Goal: Task Accomplishment & Management: Complete application form

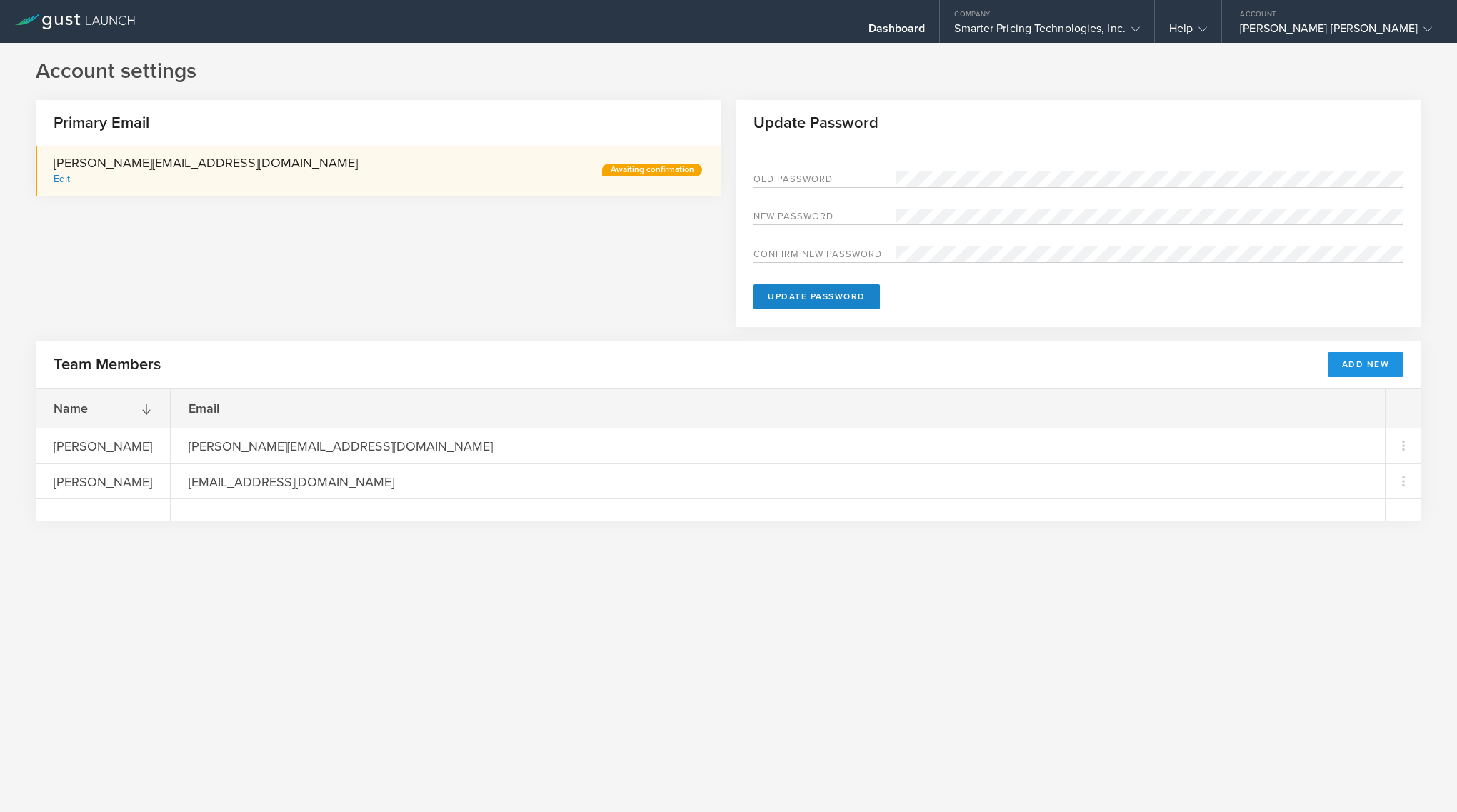
click at [1346, 357] on button "Add New" at bounding box center [1366, 364] width 76 height 25
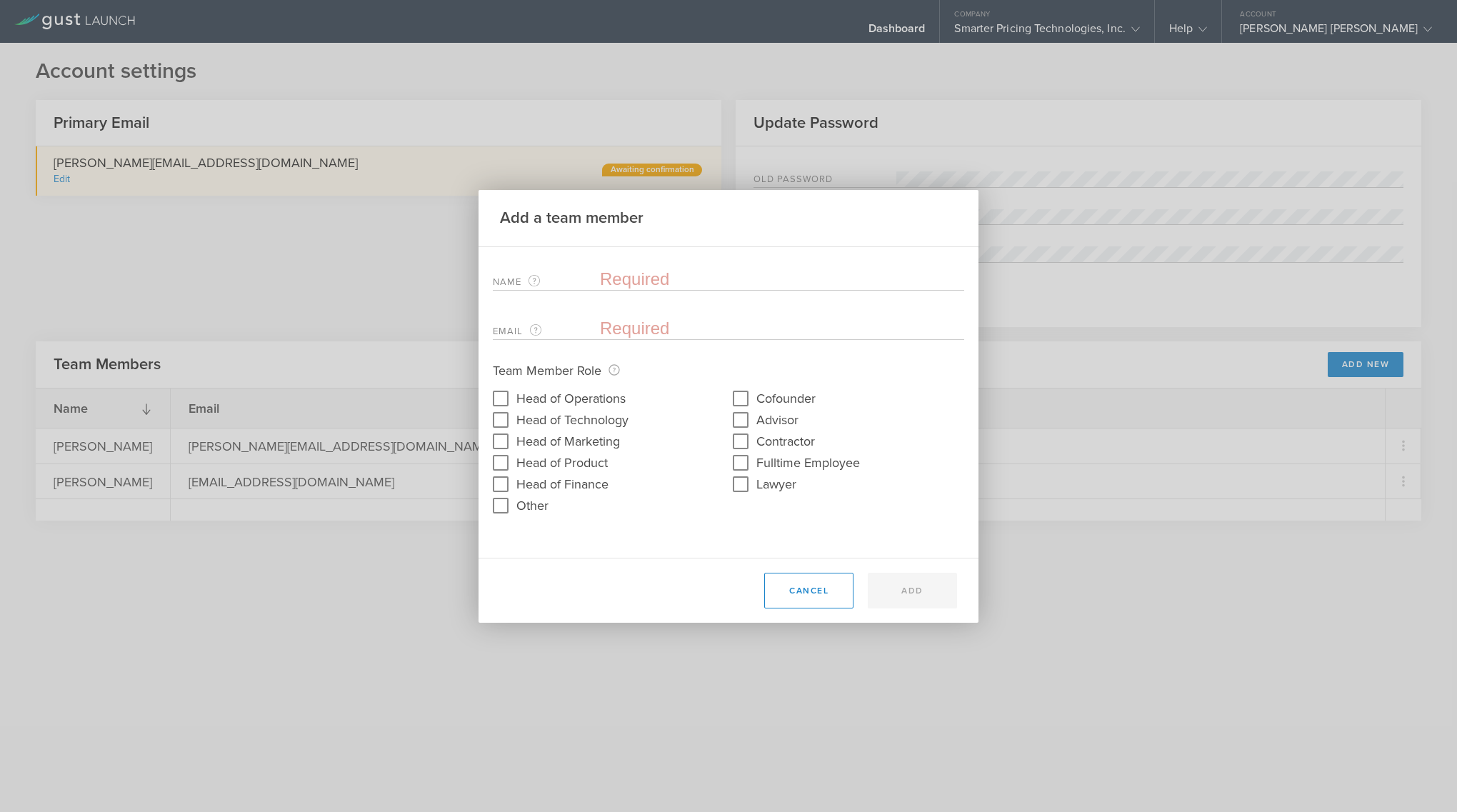
click at [638, 321] on input "email" at bounding box center [779, 328] width 357 height 21
paste input "[PERSON_NAME][EMAIL_ADDRESS][DOMAIN_NAME]"
type input "[PERSON_NAME][EMAIL_ADDRESS][DOMAIN_NAME]"
click at [631, 277] on input "text" at bounding box center [782, 279] width 364 height 21
drag, startPoint x: 662, startPoint y: 328, endPoint x: 581, endPoint y: 328, distance: 81.0
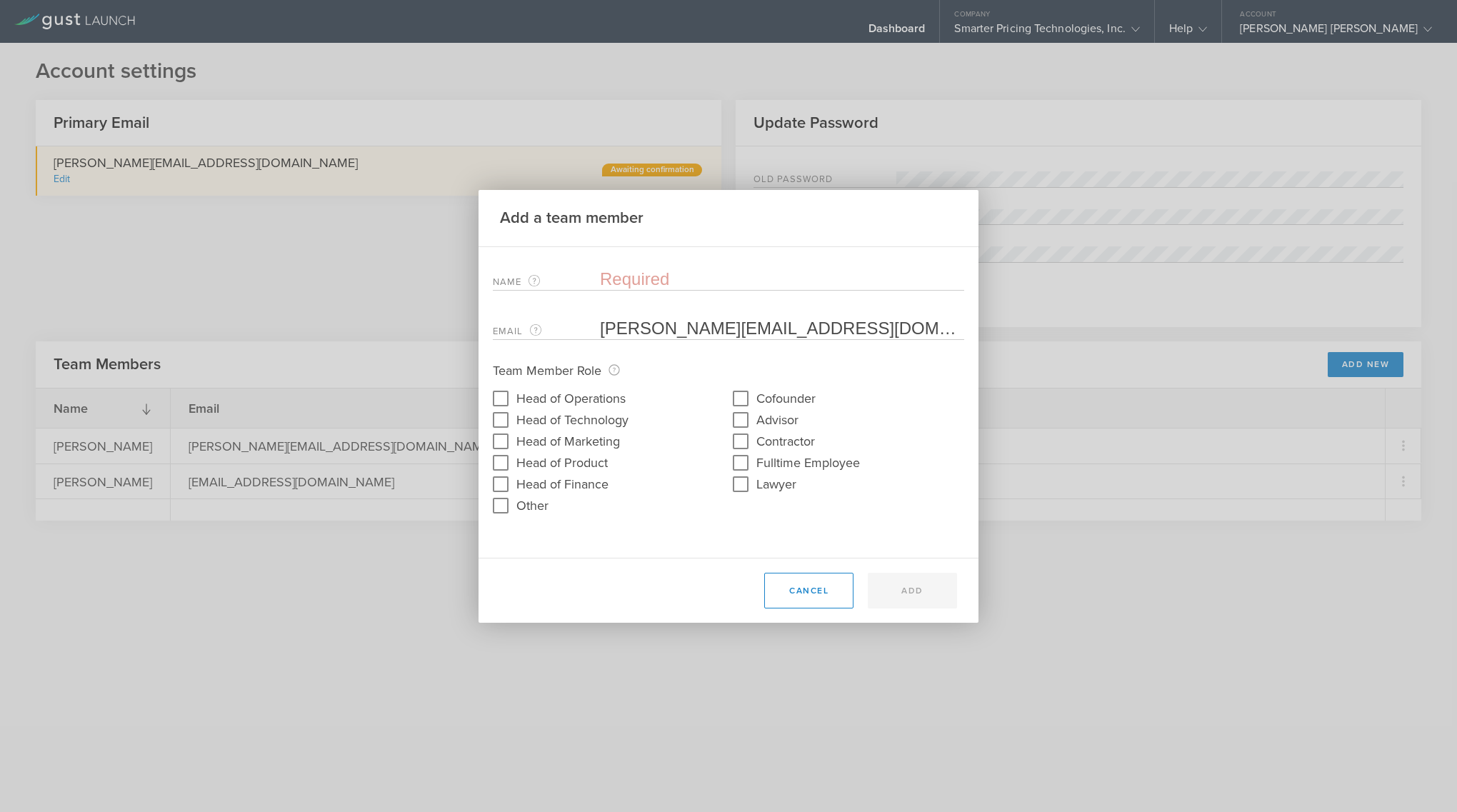
click at [581, 328] on div "Email The email address of the team member that will be added. [PERSON_NAME][EM…" at bounding box center [728, 325] width 471 height 29
click at [666, 264] on div "Name The first and last name of the team member that will be added." at bounding box center [728, 276] width 471 height 29
click at [656, 274] on input "text" at bounding box center [782, 279] width 364 height 21
paste input "[PERSON_NAME]"
click at [608, 284] on input "[PERSON_NAME]" at bounding box center [782, 279] width 364 height 21
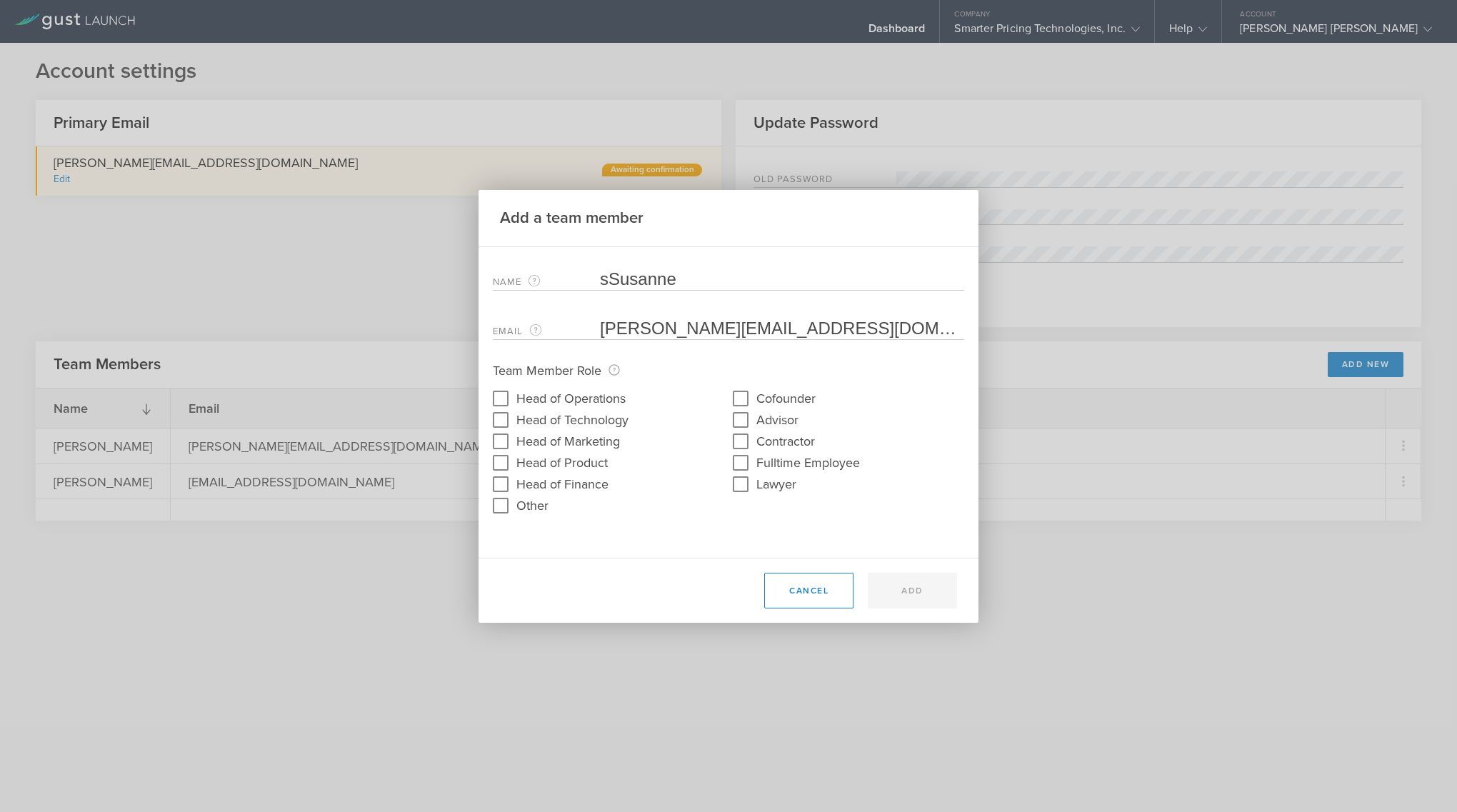
type input "sSusanne"
click at [652, 279] on input "[PERSON_NAME]" at bounding box center [782, 279] width 364 height 21
type input "[PERSON_NAME]"
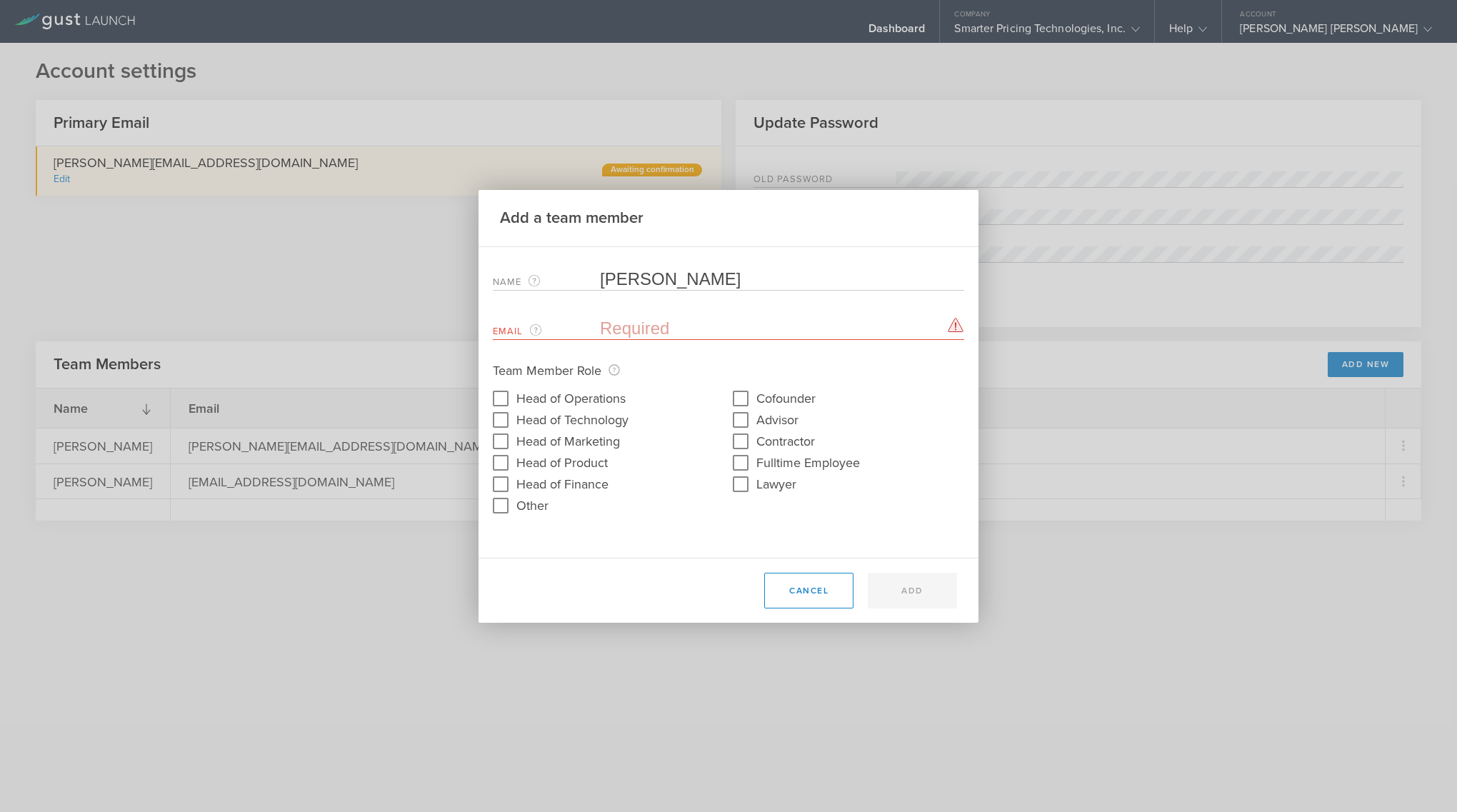
click at [643, 333] on input "email" at bounding box center [779, 328] width 357 height 21
paste input "[PERSON_NAME]"
type input "[PERSON_NAME]"
paste input "[PERSON_NAME][EMAIL_ADDRESS][DOMAIN_NAME]"
type input "[PERSON_NAME][EMAIL_ADDRESS][DOMAIN_NAME]"
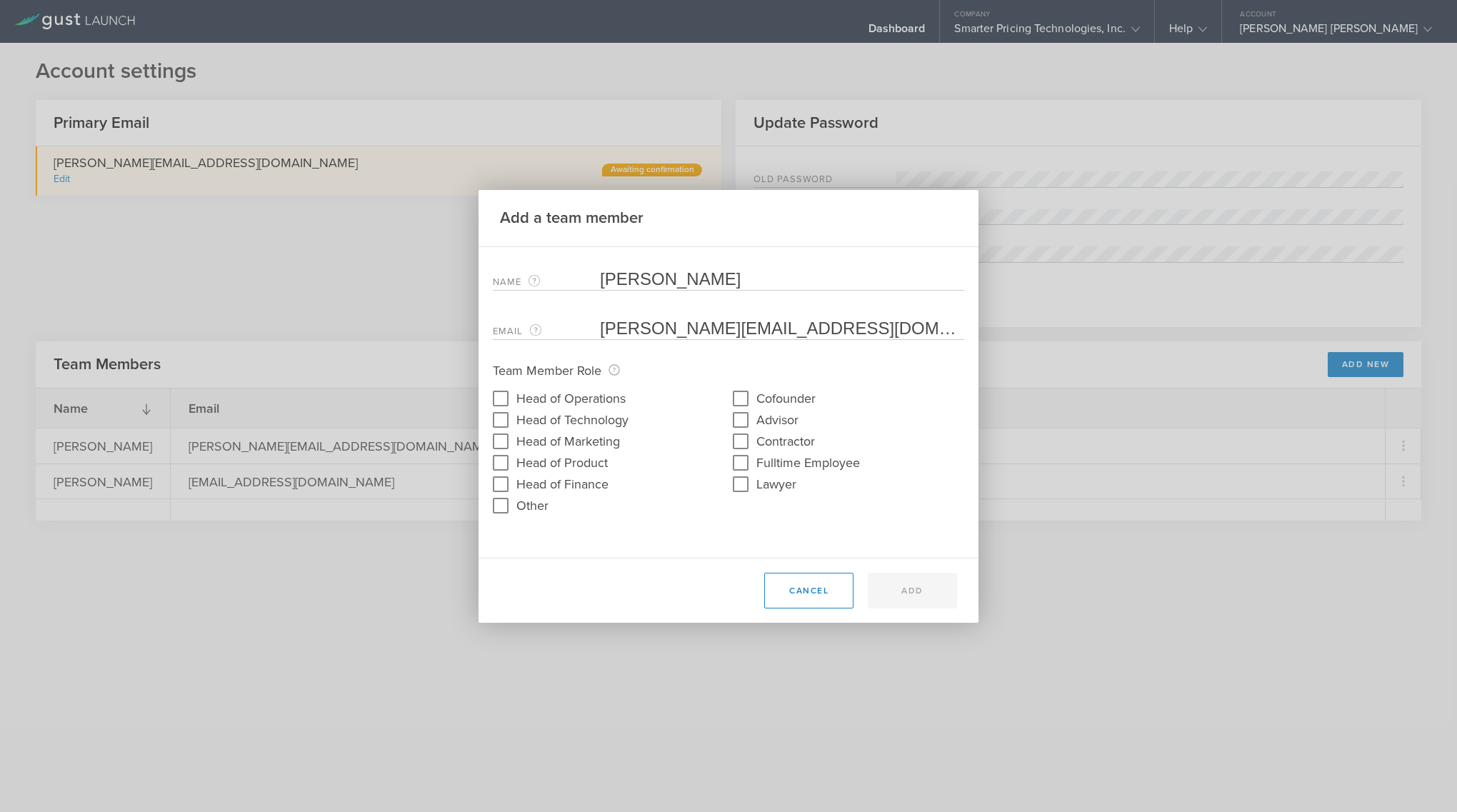
click at [696, 278] on input "[PERSON_NAME]" at bounding box center [782, 279] width 364 height 21
type input "[PERSON_NAME]"
click at [658, 340] on form "Name The first and last name of the team member that will be added. [PERSON_NAM…" at bounding box center [728, 389] width 471 height 256
type input "[PERSON_NAME]"
click at [658, 340] on form "Name The first and last name of the team member that will be added. [PERSON_NAM…" at bounding box center [728, 389] width 471 height 256
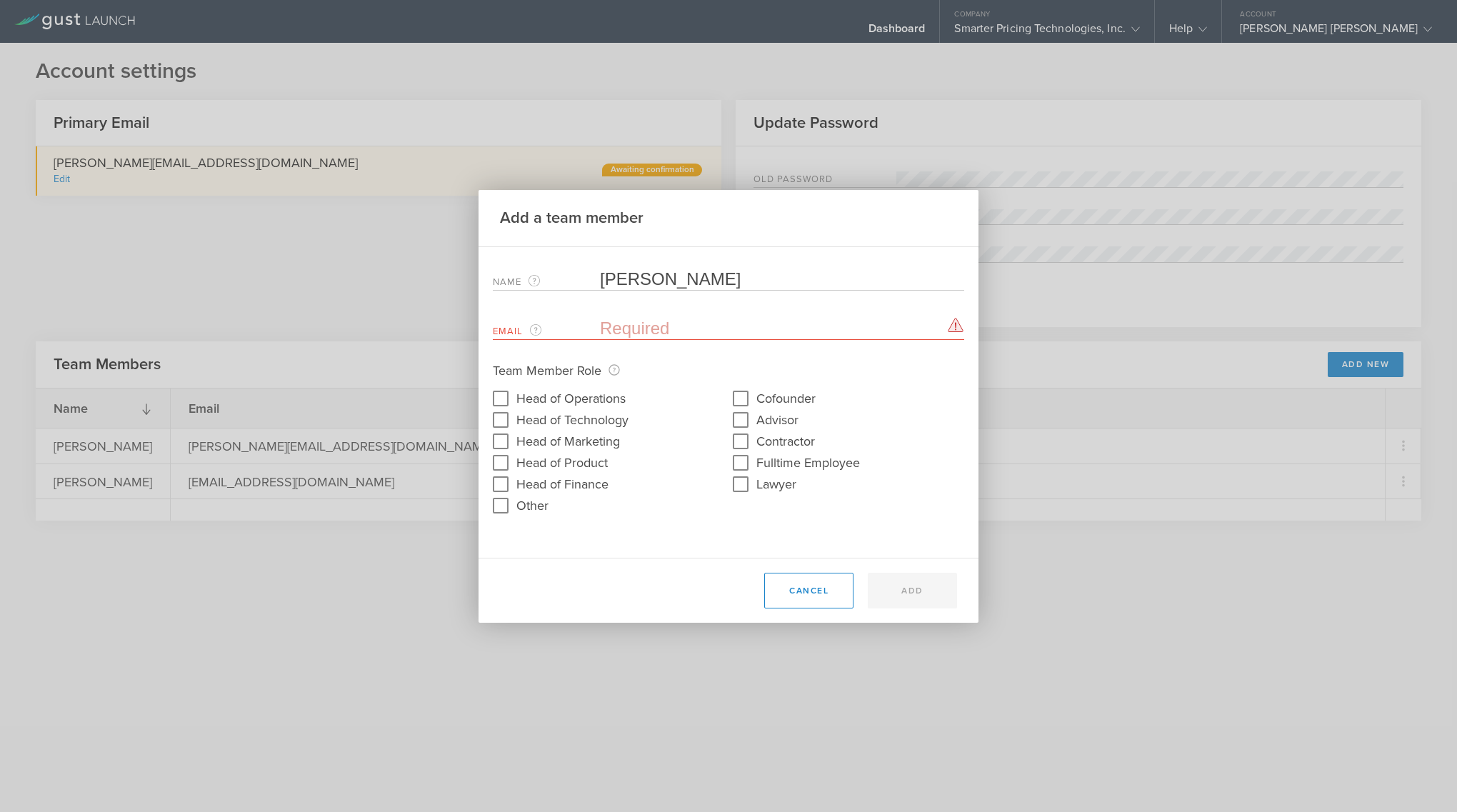
click at [633, 334] on input "email" at bounding box center [779, 328] width 357 height 21
paste input "[PERSON_NAME][EMAIL_ADDRESS][DOMAIN_NAME]"
type input "[PERSON_NAME][EMAIL_ADDRESS][DOMAIN_NAME]"
click at [740, 490] on input "Lawyer" at bounding box center [740, 484] width 23 height 23
checkbox input "true"
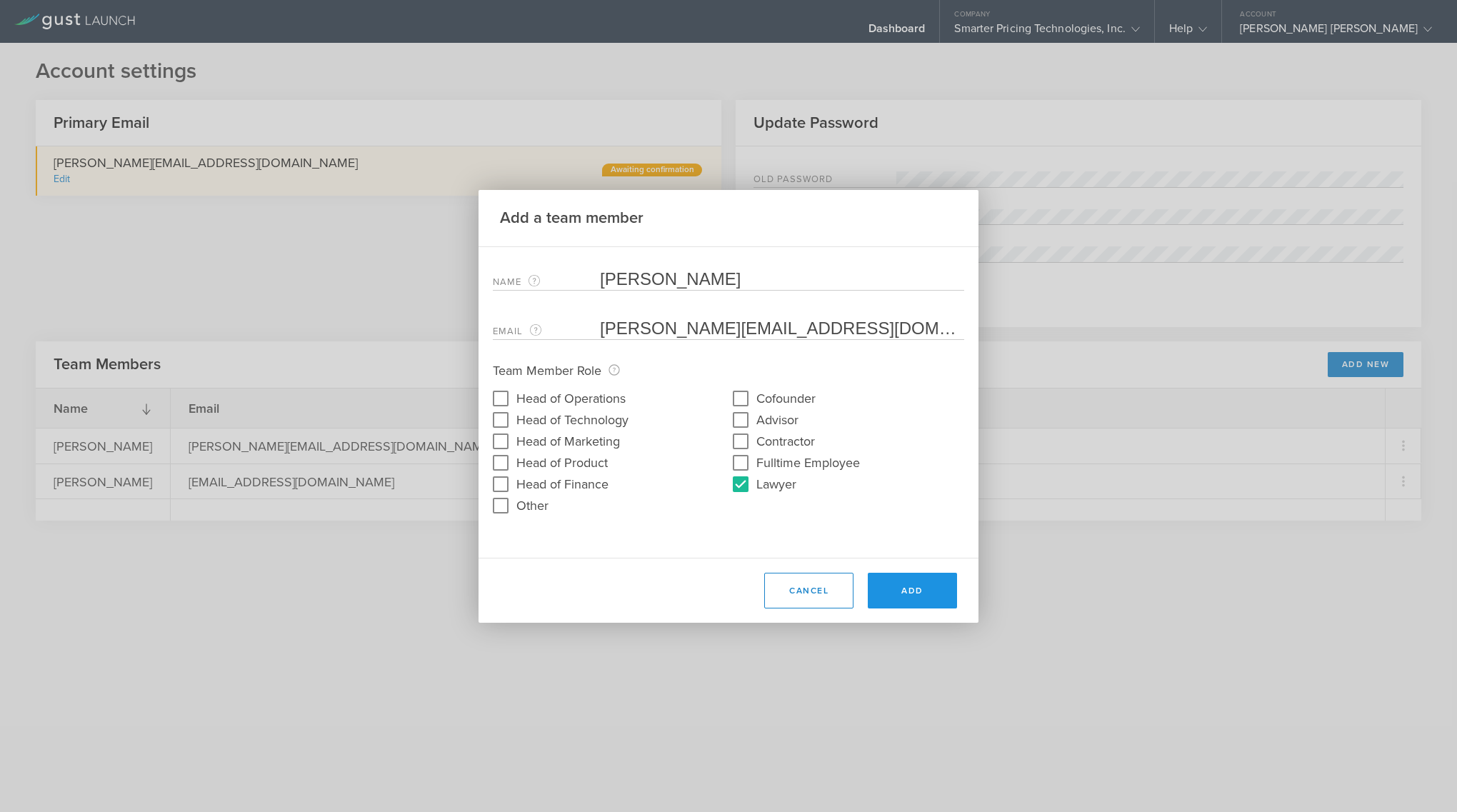
click at [913, 591] on button "Add" at bounding box center [912, 591] width 89 height 36
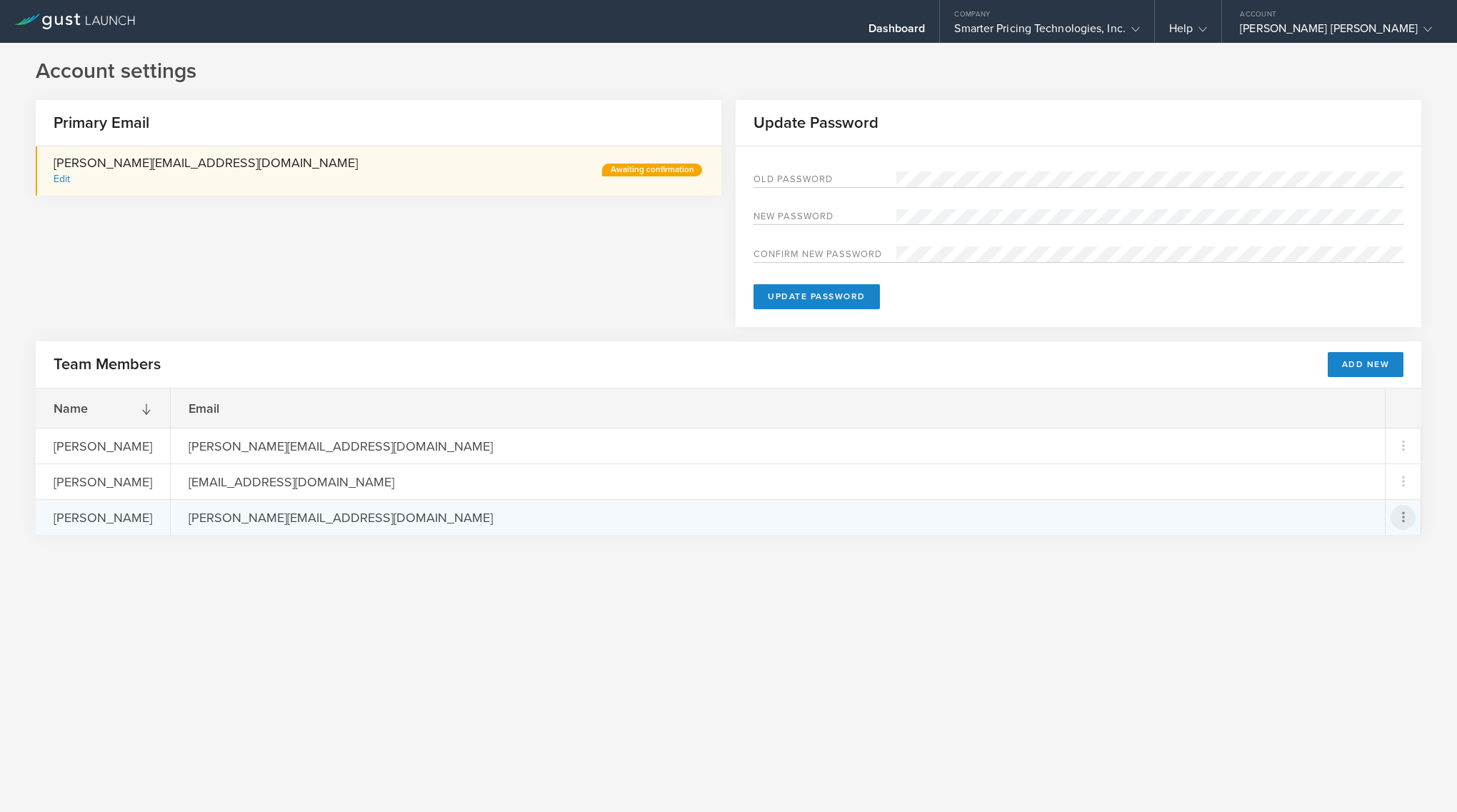
click at [1399, 514] on icon at bounding box center [1403, 517] width 17 height 17
click at [1224, 625] on md-backdrop at bounding box center [728, 406] width 1457 height 812
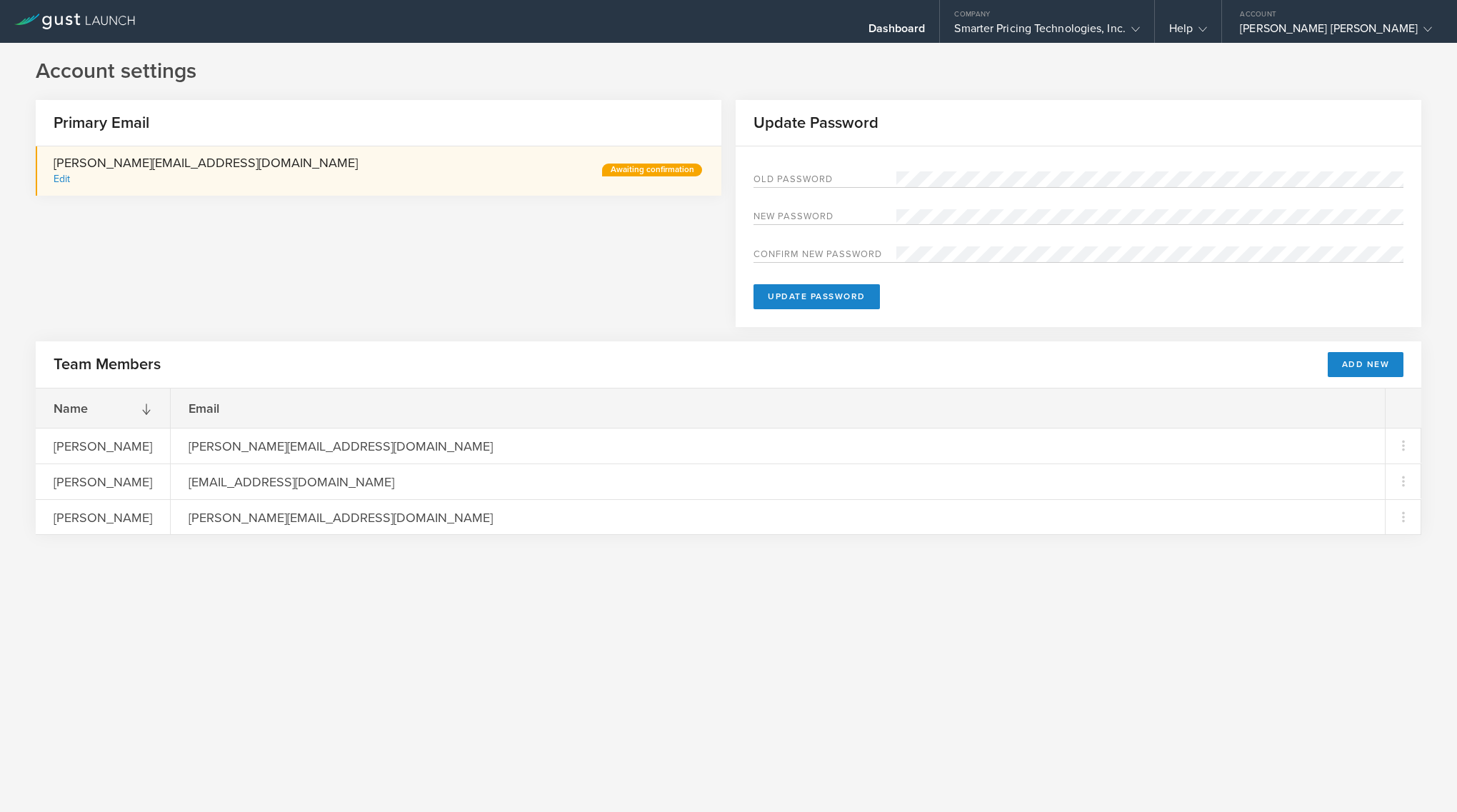
click at [480, 275] on div "Primary Email [PERSON_NAME][EMAIL_ADDRESS][DOMAIN_NAME] Edit Awaiting confirmat…" at bounding box center [728, 221] width 1385 height 241
